Goal: Task Accomplishment & Management: Use online tool/utility

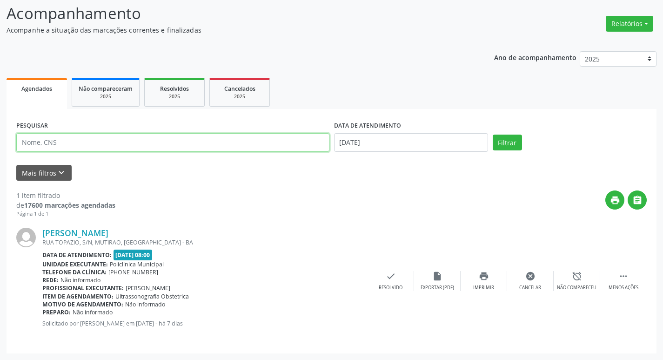
scroll to position [61, 0]
type input "edileusa"
click at [493, 134] on button "Filtrar" at bounding box center [507, 142] width 29 height 16
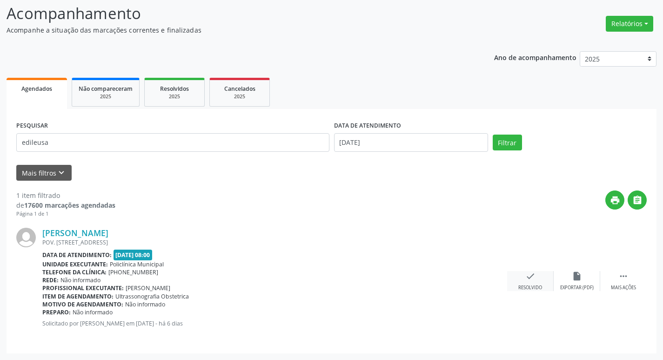
click at [531, 284] on div "Resolvido" at bounding box center [530, 287] width 24 height 7
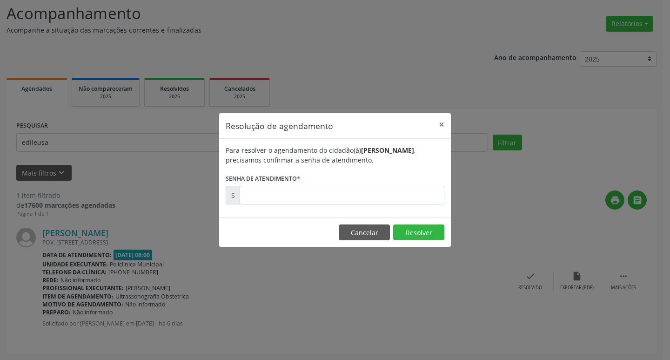
drag, startPoint x: 273, startPoint y: 185, endPoint x: 280, endPoint y: 192, distance: 10.2
click at [275, 186] on form "Para resolver o agendamento do cidadão(ã) [PERSON_NAME] , precisamos confirmar …" at bounding box center [335, 174] width 219 height 59
click at [280, 192] on input "text" at bounding box center [342, 195] width 205 height 19
type input "00170522"
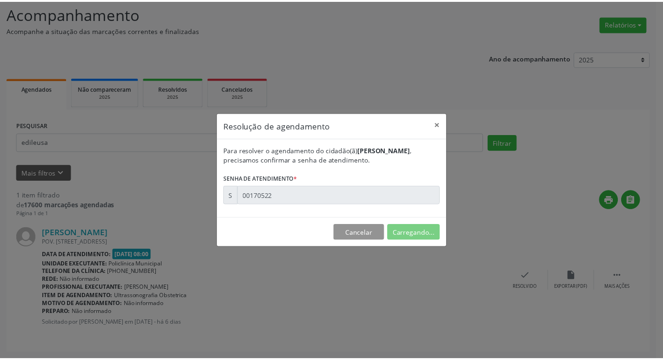
scroll to position [0, 0]
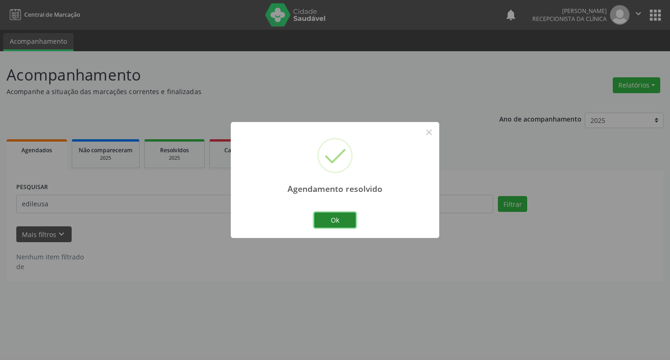
click at [329, 216] on button "Ok" at bounding box center [335, 220] width 42 height 16
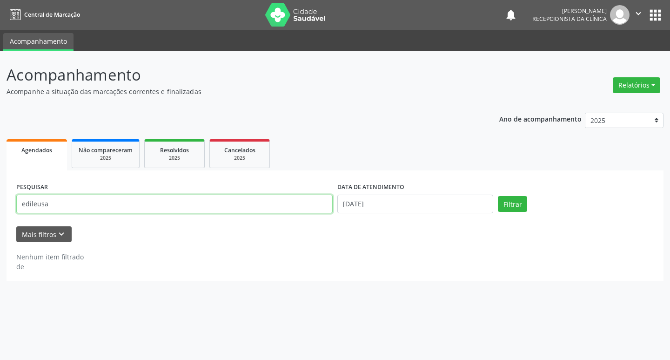
click at [314, 211] on input "edileusa" at bounding box center [174, 204] width 316 height 19
type input "[PERSON_NAME]"
click at [498, 196] on button "Filtrar" at bounding box center [512, 204] width 29 height 16
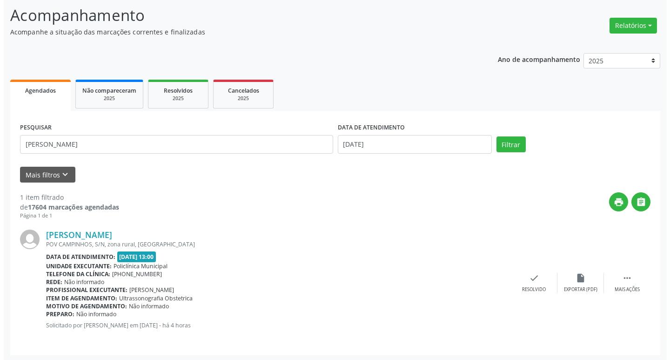
scroll to position [61, 0]
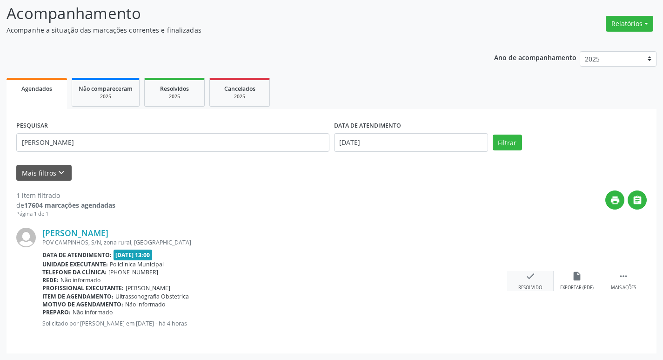
click at [538, 275] on div "check Resolvido" at bounding box center [530, 281] width 47 height 20
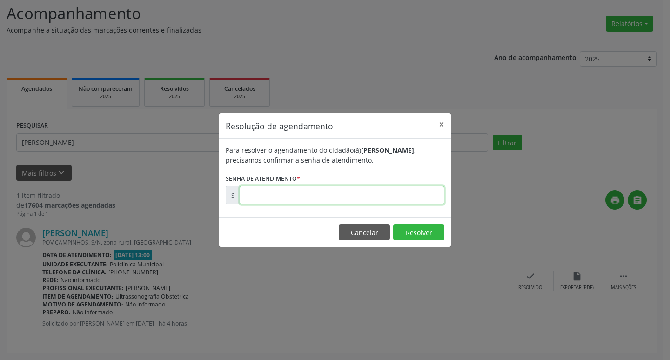
click at [268, 200] on input "text" at bounding box center [342, 195] width 205 height 19
type input "00171473"
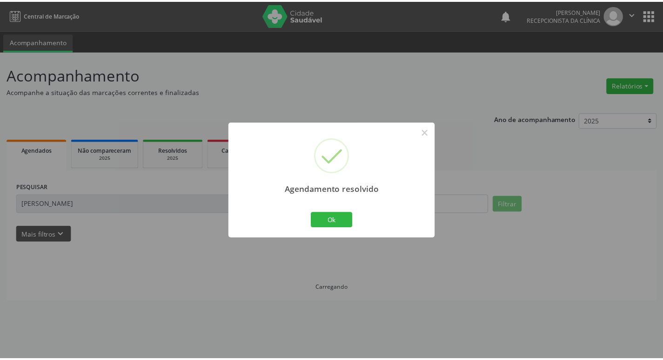
scroll to position [0, 0]
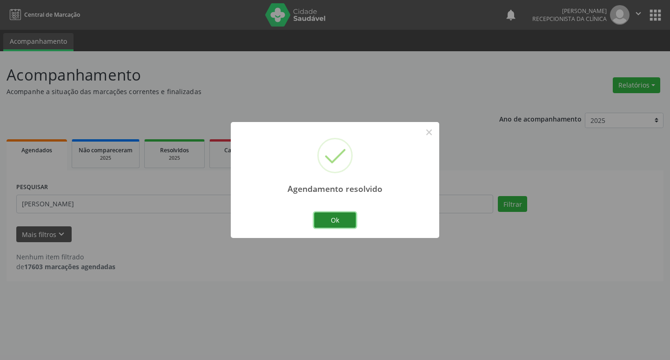
click at [333, 220] on button "Ok" at bounding box center [335, 220] width 42 height 16
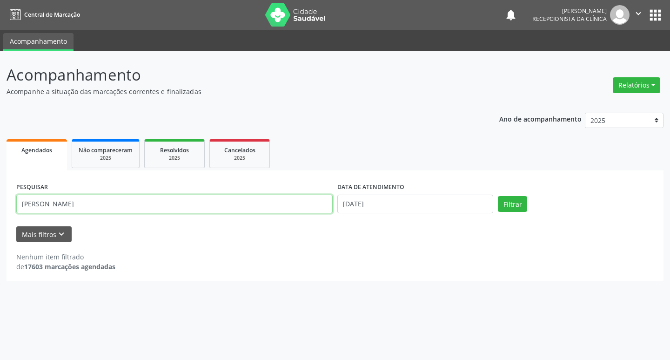
click at [286, 212] on input "[PERSON_NAME]" at bounding box center [174, 204] width 316 height 19
type input "eliete"
click at [498, 196] on button "Filtrar" at bounding box center [512, 204] width 29 height 16
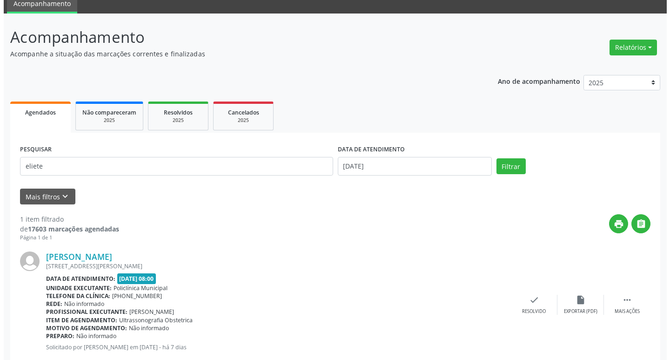
scroll to position [61, 0]
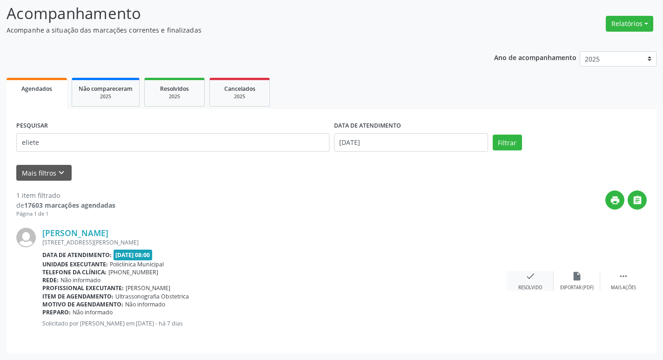
click at [528, 279] on icon "check" at bounding box center [530, 276] width 10 height 10
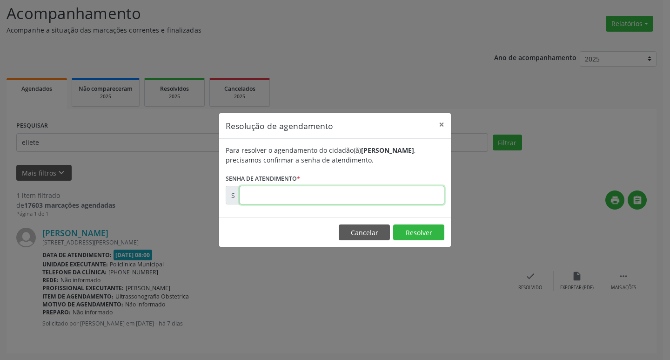
click at [262, 193] on input "text" at bounding box center [342, 195] width 205 height 19
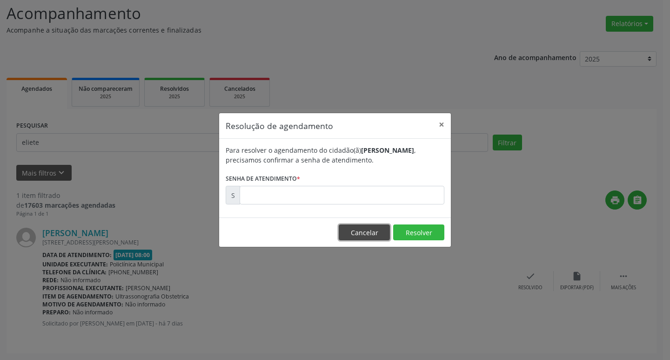
click at [367, 228] on button "Cancelar" at bounding box center [364, 232] width 51 height 16
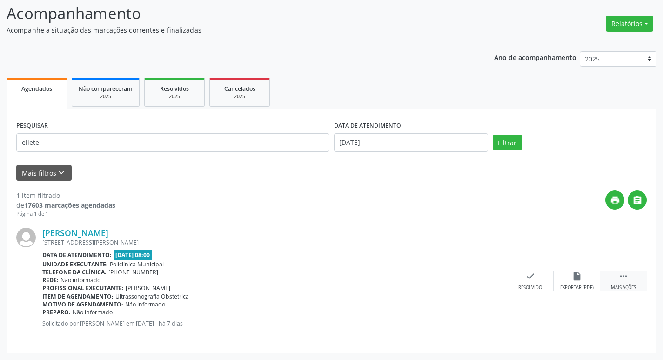
click at [625, 280] on icon "" at bounding box center [623, 276] width 10 height 10
click at [490, 278] on div "print Imprimir" at bounding box center [484, 281] width 47 height 20
click at [392, 276] on icon "check" at bounding box center [391, 276] width 10 height 10
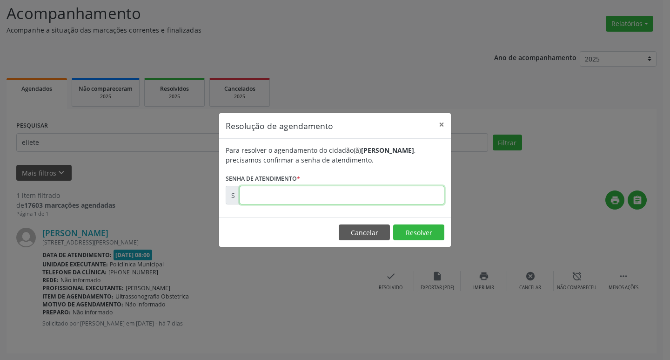
click at [281, 199] on input "text" at bounding box center [342, 195] width 205 height 19
paste input "00170195"
type input "00170195"
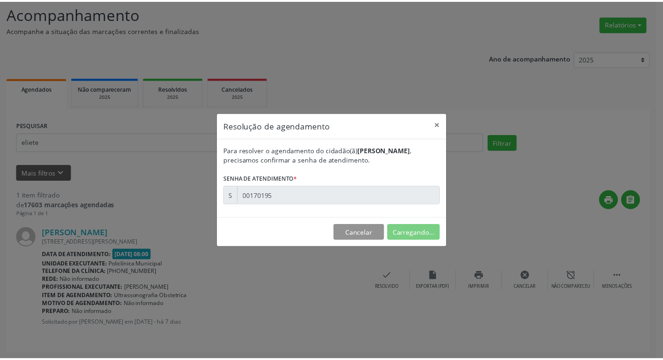
scroll to position [0, 0]
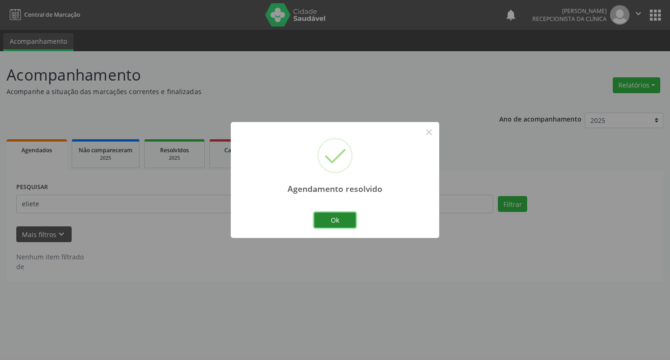
click at [324, 213] on button "Ok" at bounding box center [335, 220] width 42 height 16
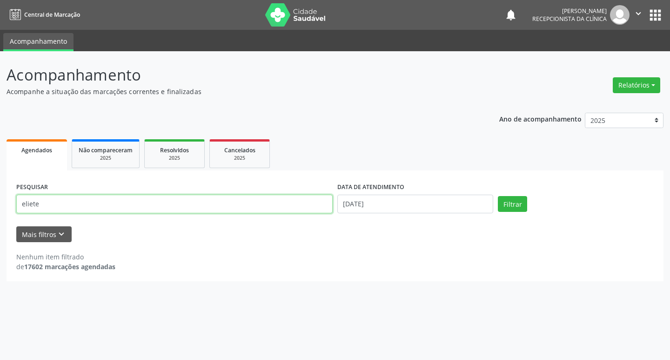
click at [209, 195] on input "eliete" at bounding box center [174, 204] width 316 height 19
type input "railda"
click at [498, 196] on button "Filtrar" at bounding box center [512, 204] width 29 height 16
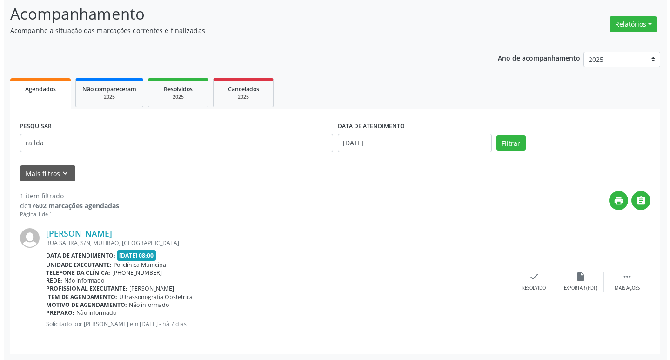
scroll to position [61, 0]
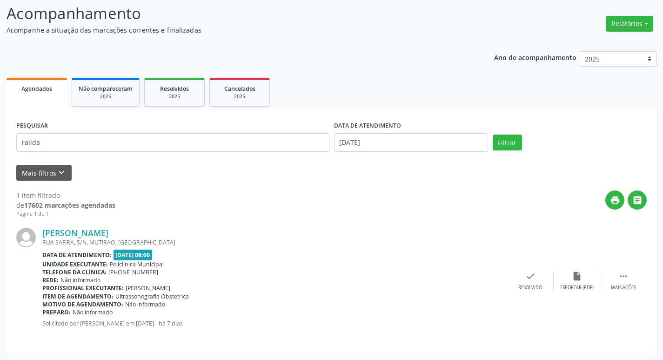
click at [537, 268] on div "[PERSON_NAME] RUA SAFIRA, S/N, MUTIRAO, [GEOGRAPHIC_DATA] Data de atendimento: …" at bounding box center [331, 281] width 631 height 126
click at [537, 271] on div "check Resolvido" at bounding box center [530, 281] width 47 height 20
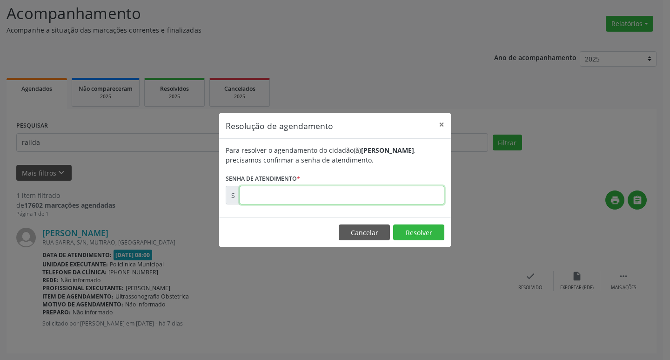
click at [254, 199] on input "text" at bounding box center [342, 195] width 205 height 19
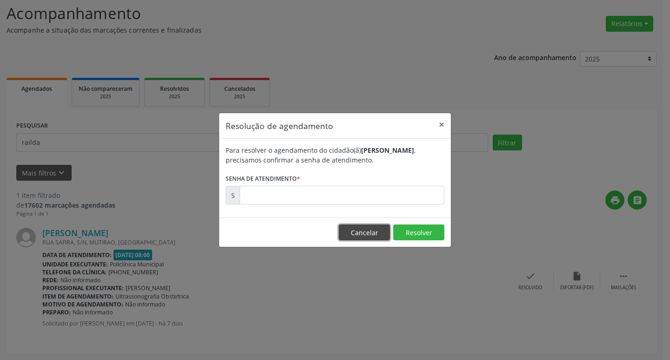
click at [368, 237] on button "Cancelar" at bounding box center [364, 232] width 51 height 16
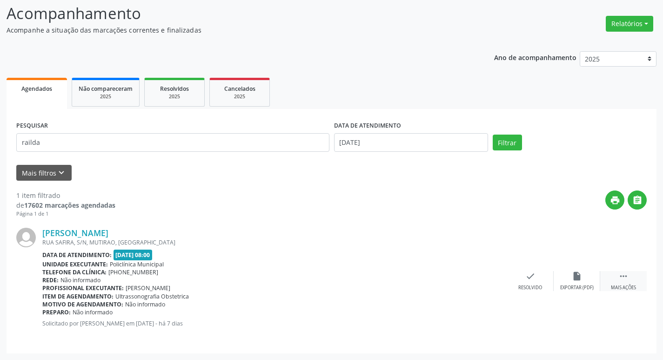
click at [630, 280] on div " Mais ações" at bounding box center [623, 281] width 47 height 20
click at [485, 278] on icon "print" at bounding box center [484, 276] width 10 height 10
drag, startPoint x: 389, startPoint y: 291, endPoint x: 390, endPoint y: 279, distance: 12.7
click at [389, 291] on div "[PERSON_NAME] RUA SAFIRA, S/N, MUTIRAO, [GEOGRAPHIC_DATA] Data de atendimento: …" at bounding box center [331, 281] width 631 height 126
click at [391, 278] on icon "check" at bounding box center [391, 276] width 10 height 10
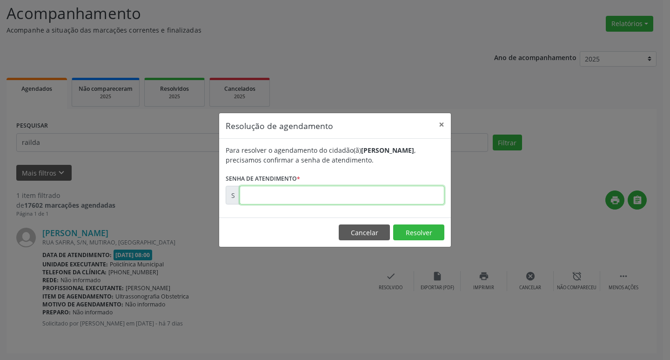
click at [247, 196] on input "text" at bounding box center [342, 195] width 205 height 19
paste input "00170197"
type input "00170197"
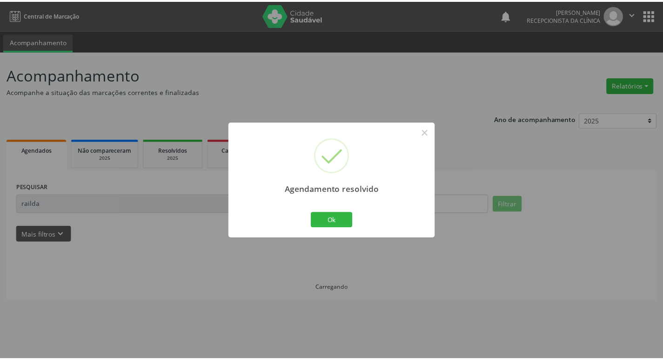
scroll to position [0, 0]
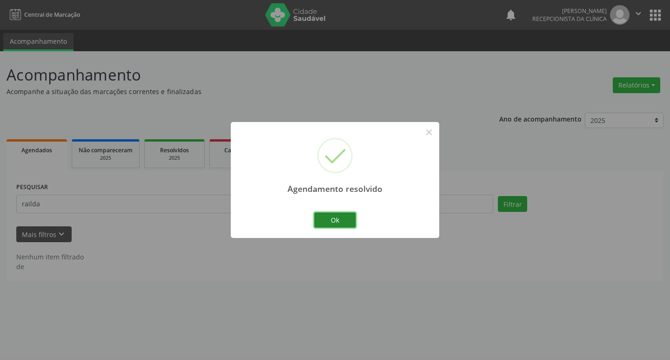
click at [321, 219] on button "Ok" at bounding box center [335, 220] width 42 height 16
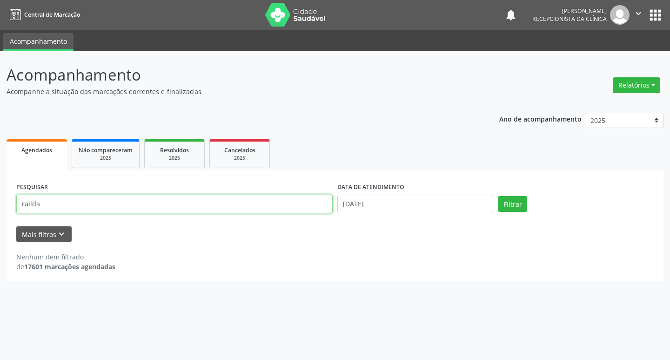
click at [246, 199] on input "railda" at bounding box center [174, 204] width 316 height 19
type input "qedley"
click at [498, 196] on button "Filtrar" at bounding box center [512, 204] width 29 height 16
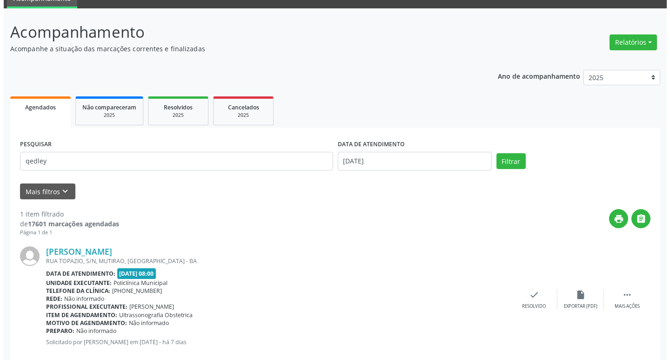
scroll to position [61, 0]
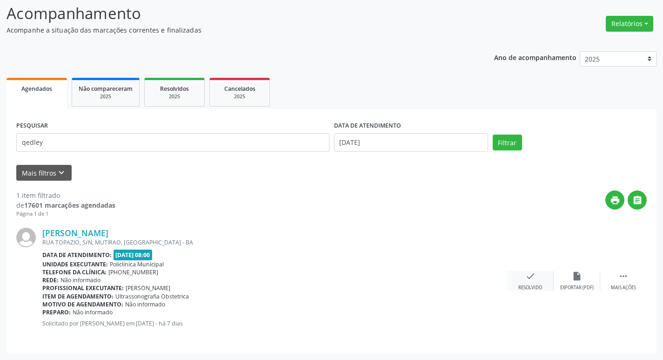
click at [537, 280] on div "check Resolvido" at bounding box center [530, 281] width 47 height 20
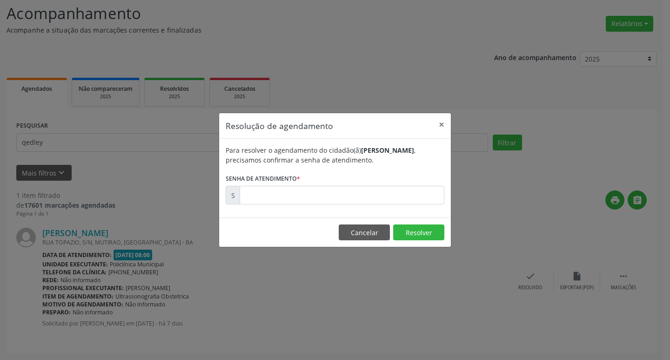
drag, startPoint x: 323, startPoint y: 206, endPoint x: 317, endPoint y: 204, distance: 5.9
click at [319, 204] on div "Para resolver o agendamento do cidadão(ã) [PERSON_NAME] , precisamos confirmar …" at bounding box center [335, 178] width 232 height 79
click at [317, 204] on input "text" at bounding box center [342, 195] width 205 height 19
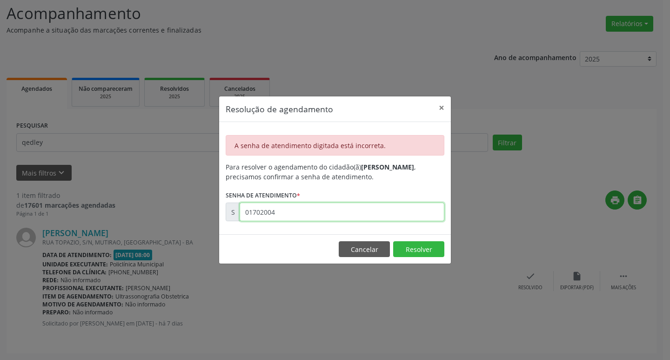
click at [313, 215] on input "01702004" at bounding box center [342, 211] width 205 height 19
type input "00170204"
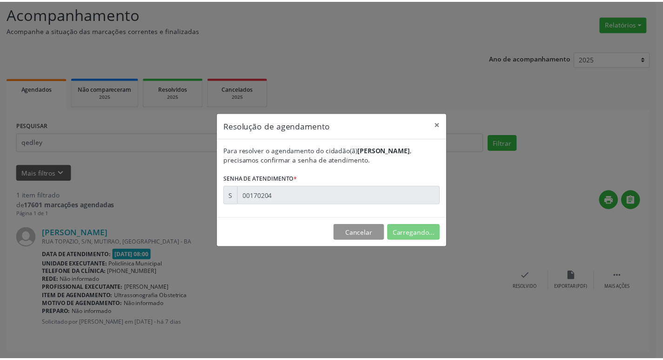
scroll to position [0, 0]
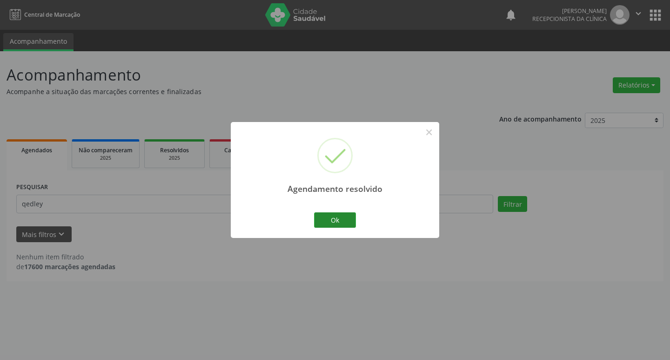
click at [343, 213] on div "Ok Cancel" at bounding box center [335, 220] width 46 height 20
click at [343, 213] on button "Ok" at bounding box center [335, 220] width 42 height 16
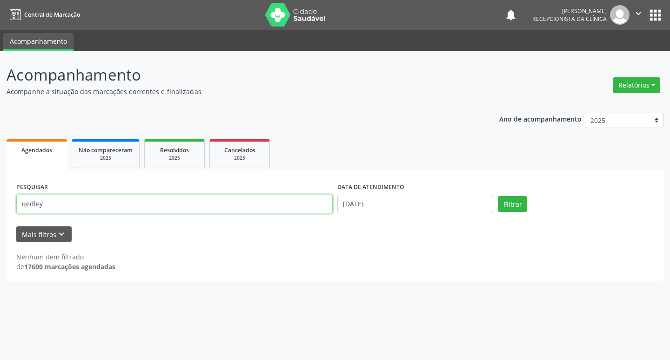
click at [293, 202] on input "qedley" at bounding box center [174, 204] width 316 height 19
type input "maiara"
click at [498, 196] on button "Filtrar" at bounding box center [512, 204] width 29 height 16
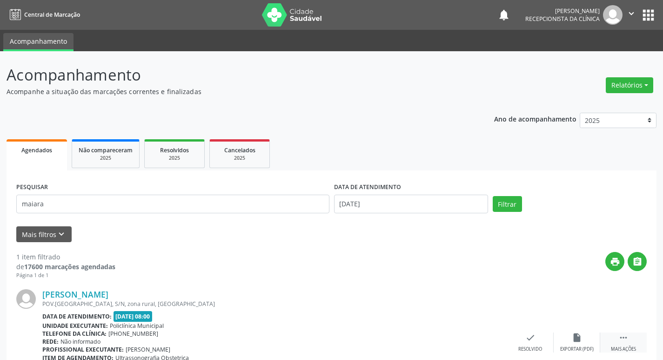
click at [632, 344] on div " Mais ações" at bounding box center [623, 342] width 47 height 20
click at [480, 337] on icon "print" at bounding box center [484, 337] width 10 height 10
click at [248, 187] on div "PESQUISAR maiara" at bounding box center [173, 200] width 318 height 40
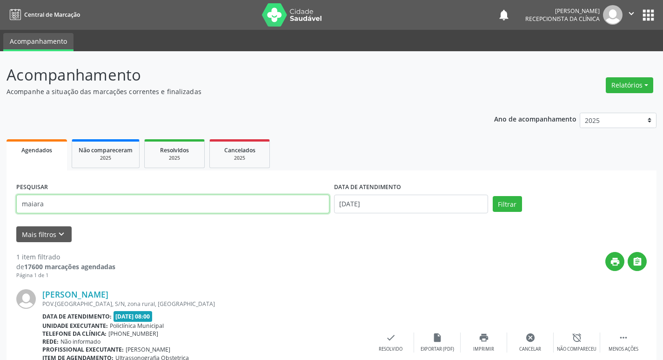
click at [241, 208] on input "maiara" at bounding box center [172, 204] width 313 height 19
click at [399, 344] on div "check Resolvido" at bounding box center [391, 342] width 47 height 20
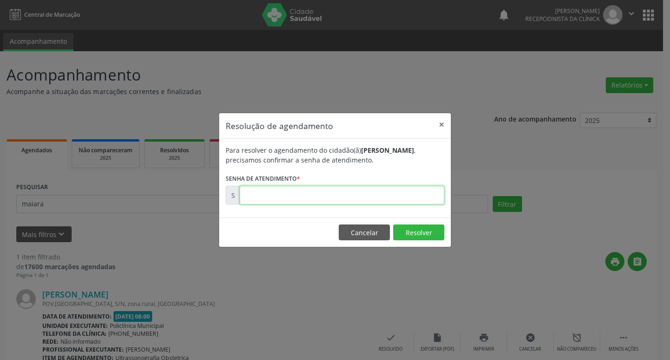
click at [258, 198] on input "text" at bounding box center [342, 195] width 205 height 19
paste input "00170191"
type input "00170191"
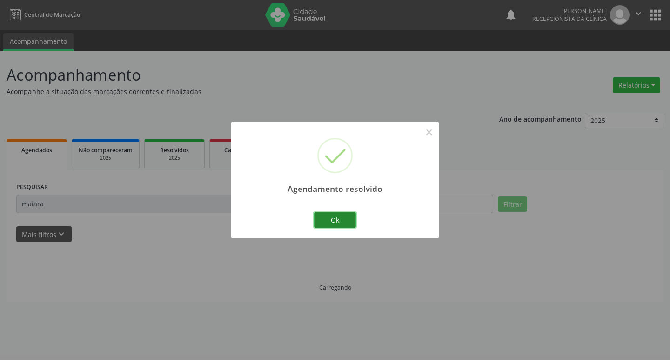
click at [324, 219] on button "Ok" at bounding box center [335, 220] width 42 height 16
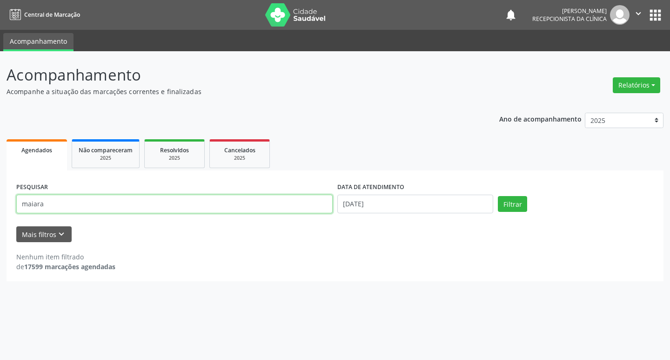
click at [211, 205] on input "maiara" at bounding box center [174, 204] width 316 height 19
type input "[PERSON_NAME]"
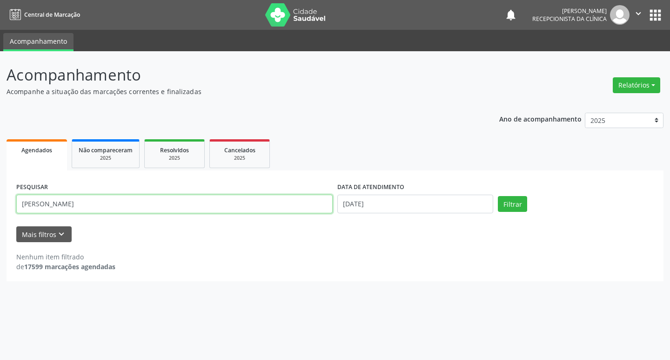
click at [498, 196] on button "Filtrar" at bounding box center [512, 204] width 29 height 16
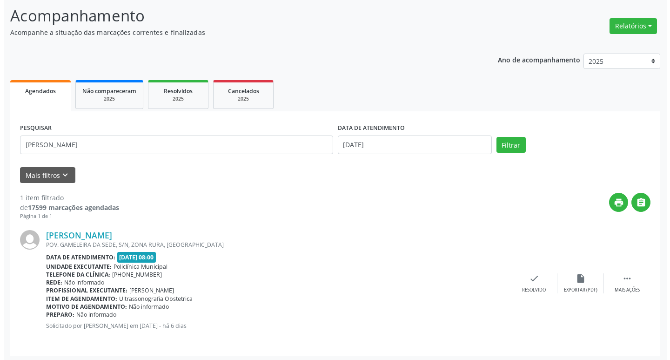
scroll to position [61, 0]
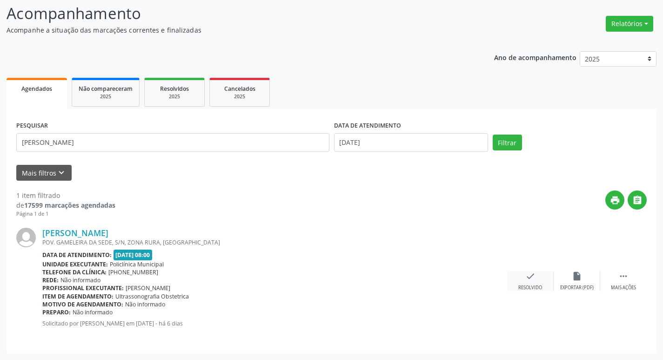
click at [531, 282] on div "check Resolvido" at bounding box center [530, 281] width 47 height 20
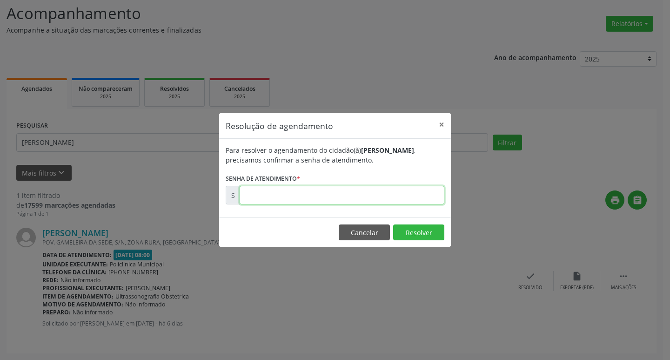
click at [262, 194] on input "text" at bounding box center [342, 195] width 205 height 19
type input "00170525"
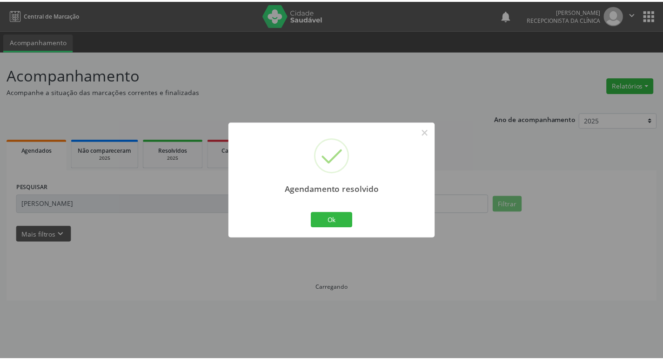
scroll to position [0, 0]
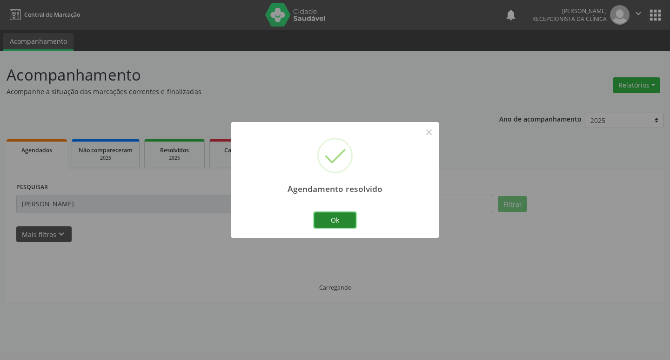
click at [327, 225] on button "Ok" at bounding box center [335, 220] width 42 height 16
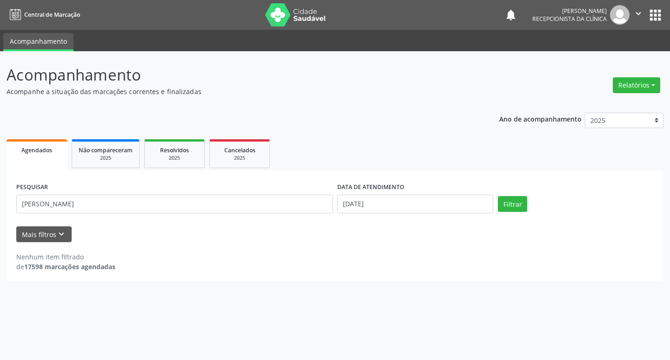
click at [308, 214] on div "PESQUISAR [PERSON_NAME]" at bounding box center [174, 200] width 321 height 40
click at [299, 204] on input "[PERSON_NAME]" at bounding box center [174, 204] width 316 height 19
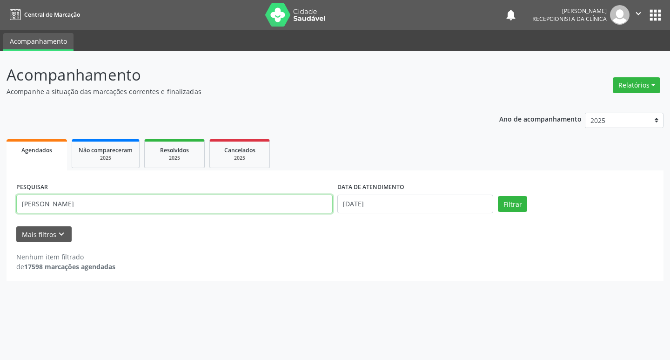
type input "[PERSON_NAME]"
click at [498, 196] on button "Filtrar" at bounding box center [512, 204] width 29 height 16
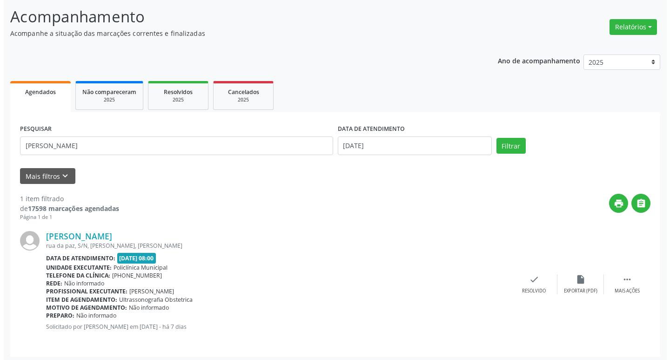
scroll to position [61, 0]
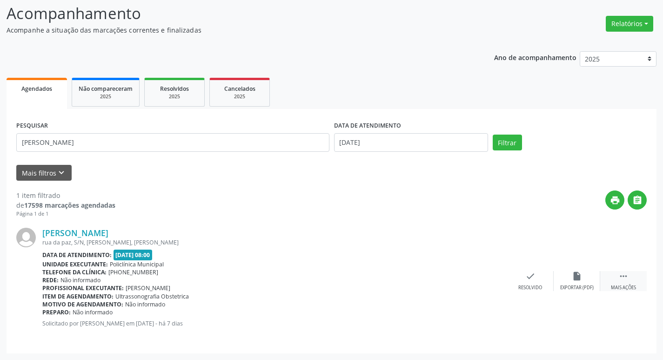
click at [619, 280] on icon "" at bounding box center [623, 276] width 10 height 10
click at [480, 278] on icon "print" at bounding box center [484, 276] width 10 height 10
click at [398, 275] on div "check Resolvido" at bounding box center [391, 281] width 47 height 20
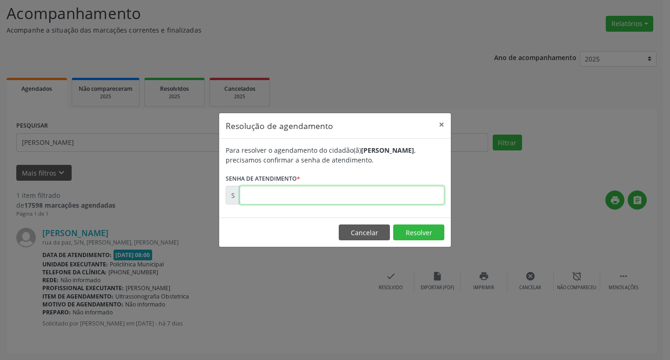
click at [286, 194] on input "text" at bounding box center [342, 195] width 205 height 19
paste input "00170206"
type input "00170206"
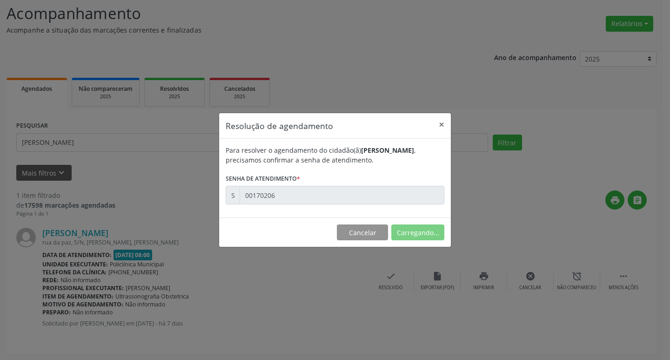
scroll to position [0, 0]
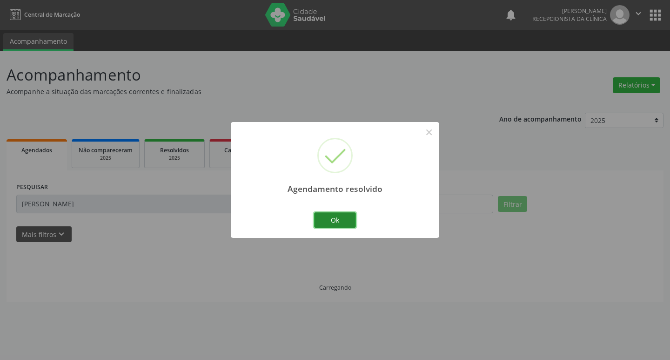
click at [320, 221] on button "Ok" at bounding box center [335, 220] width 42 height 16
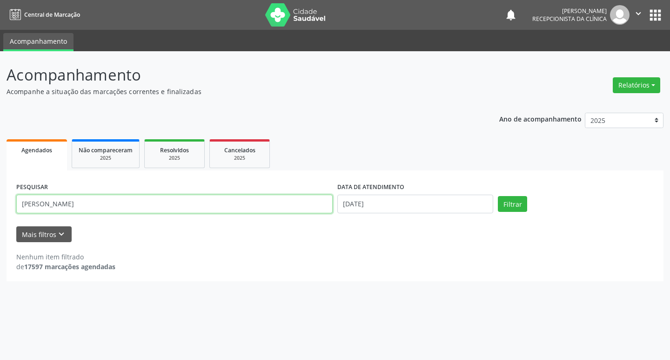
click at [60, 204] on input "[PERSON_NAME]" at bounding box center [174, 204] width 316 height 19
type input "r"
click at [518, 204] on button "Filtrar" at bounding box center [512, 204] width 29 height 16
click at [519, 207] on button "Filtrar" at bounding box center [512, 204] width 29 height 16
click at [159, 206] on input "[PERSON_NAME]" at bounding box center [174, 204] width 316 height 19
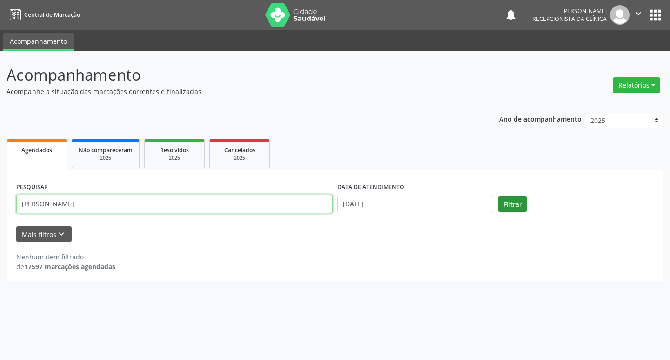
type input "[PERSON_NAME]"
click at [520, 204] on button "Filtrar" at bounding box center [512, 204] width 29 height 16
